Goal: Navigation & Orientation: Find specific page/section

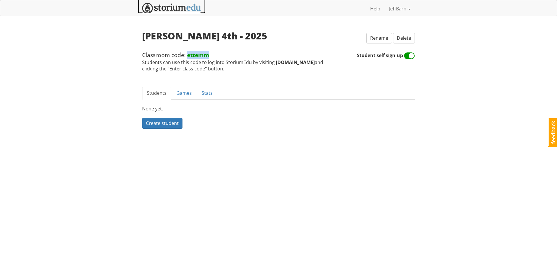
click at [166, 9] on img at bounding box center [171, 8] width 59 height 11
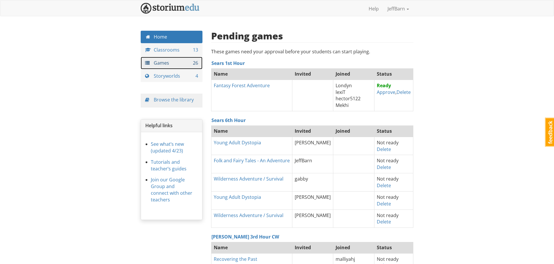
click at [169, 63] on link "Games 26" at bounding box center [172, 63] width 62 height 12
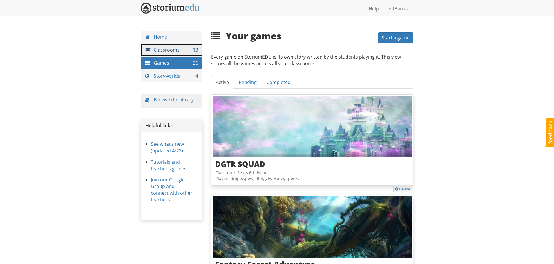
click at [169, 51] on link "Classrooms 13" at bounding box center [172, 50] width 62 height 12
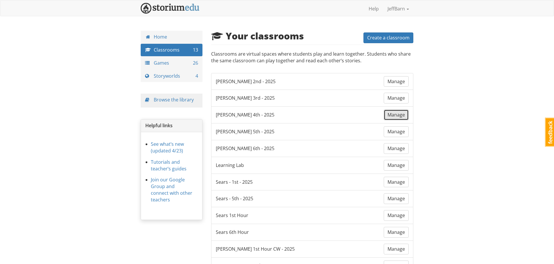
click at [402, 114] on span "Manage" at bounding box center [395, 115] width 17 height 6
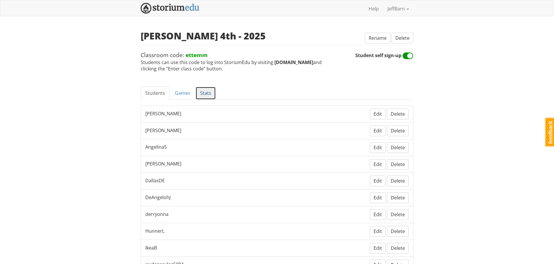
click at [203, 94] on link "Stats" at bounding box center [205, 93] width 20 height 13
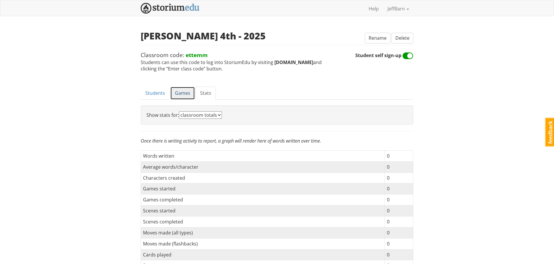
click at [183, 93] on link "Games" at bounding box center [182, 93] width 25 height 13
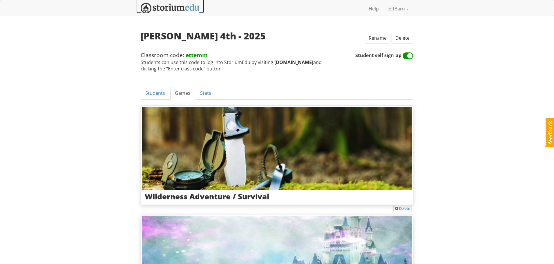
click at [159, 8] on img at bounding box center [170, 8] width 59 height 11
